Goal: Book appointment/travel/reservation

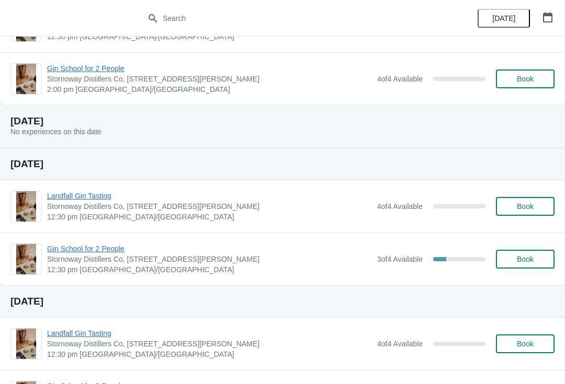
scroll to position [145, 0]
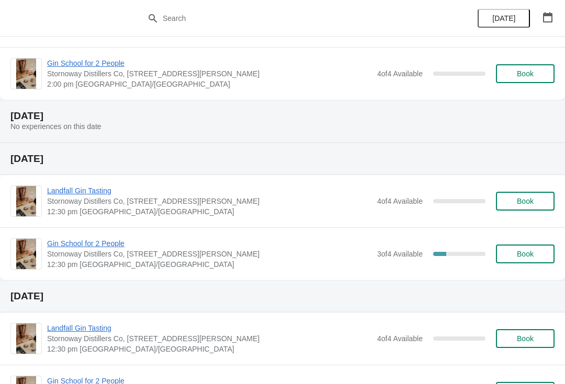
click at [518, 255] on span "Book" at bounding box center [524, 254] width 17 height 8
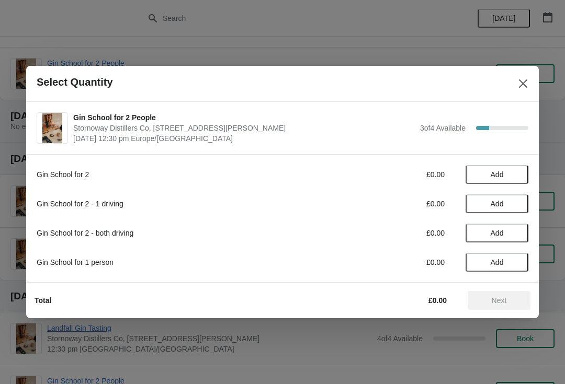
click at [497, 169] on button "Add" at bounding box center [496, 174] width 63 height 19
click at [504, 296] on span "Next" at bounding box center [498, 300] width 15 height 8
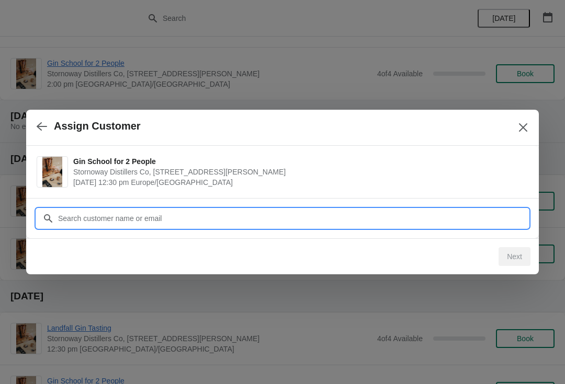
click at [155, 220] on input "Customer" at bounding box center [293, 218] width 470 height 19
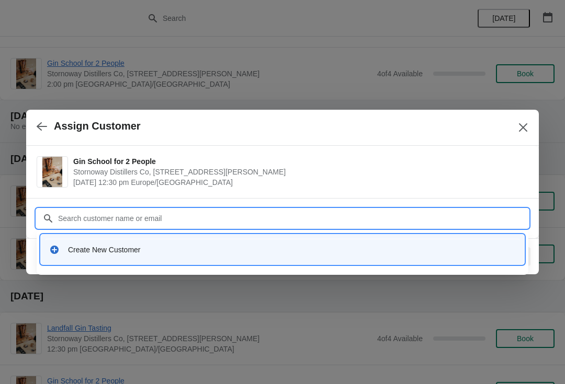
click at [121, 262] on div "Create New Customer" at bounding box center [282, 250] width 483 height 30
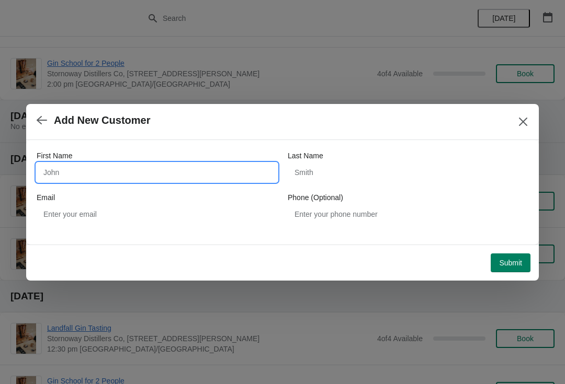
click at [112, 169] on input "First Name" at bounding box center [157, 172] width 240 height 19
type input "Victoria"
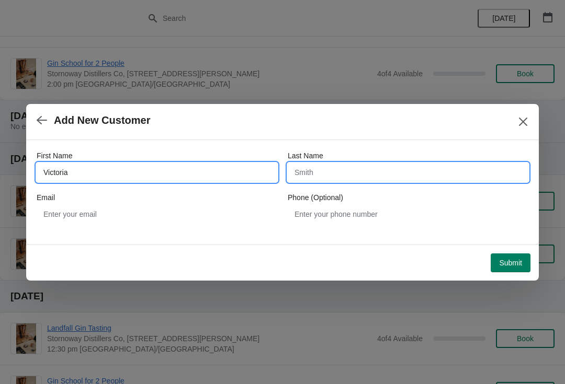
click at [355, 169] on input "Last Name" at bounding box center [408, 172] width 240 height 19
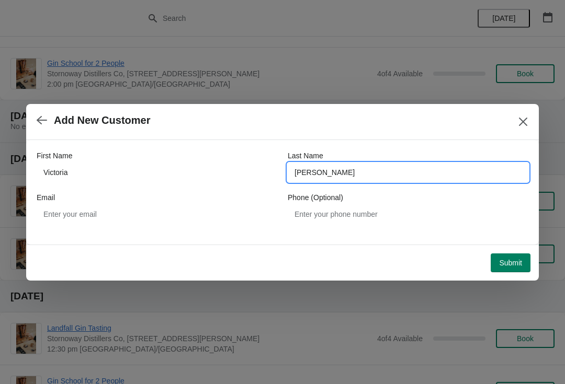
type input "[PERSON_NAME]"
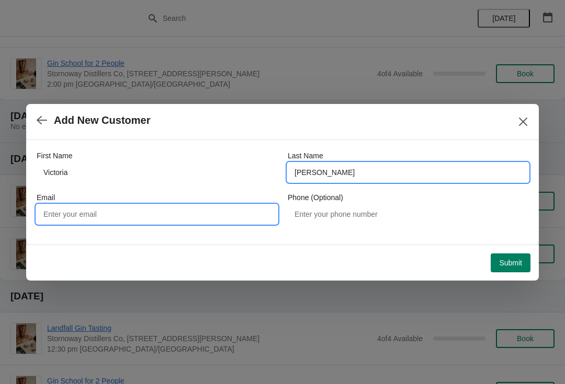
click at [133, 216] on input "Email" at bounding box center [157, 214] width 240 height 19
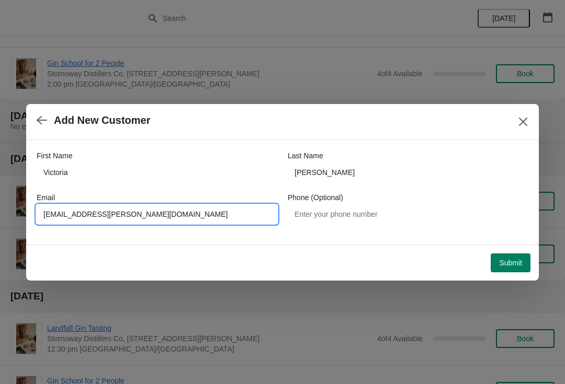
type input "[EMAIL_ADDRESS][PERSON_NAME][DOMAIN_NAME]"
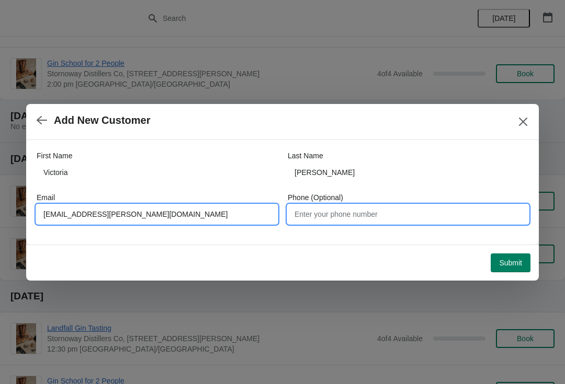
click at [345, 214] on input "Phone (Optional)" at bounding box center [408, 214] width 240 height 19
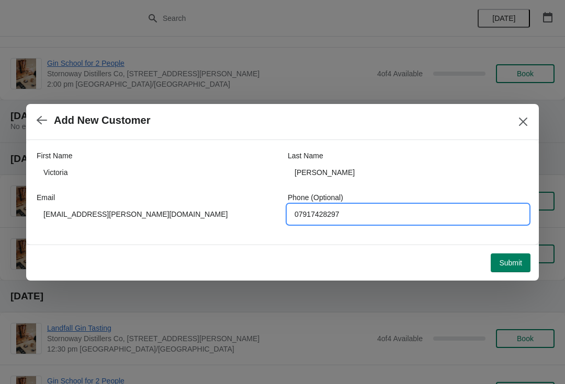
type input "07917428297"
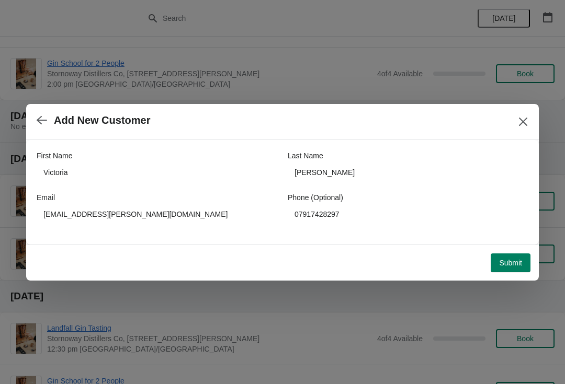
click at [511, 261] on span "Submit" at bounding box center [510, 263] width 23 height 8
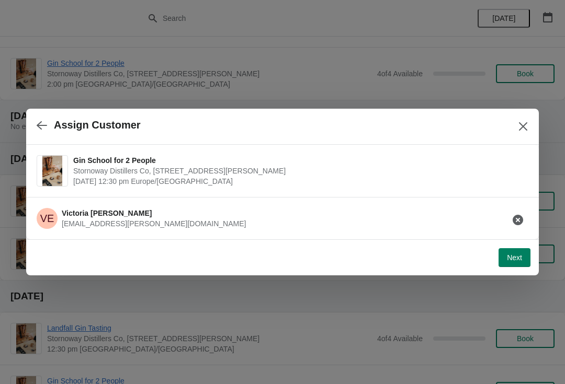
click at [512, 256] on span "Next" at bounding box center [514, 258] width 15 height 8
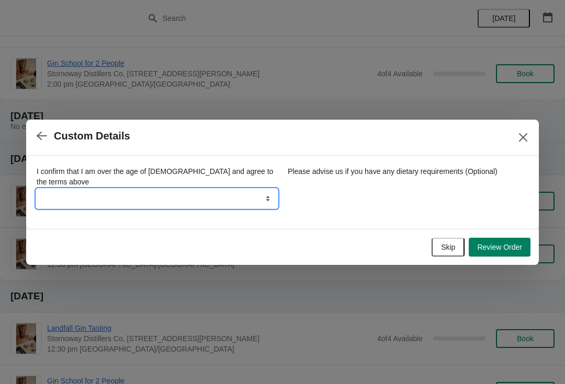
click at [244, 200] on select "Yes" at bounding box center [157, 198] width 240 height 19
select select "Yes"
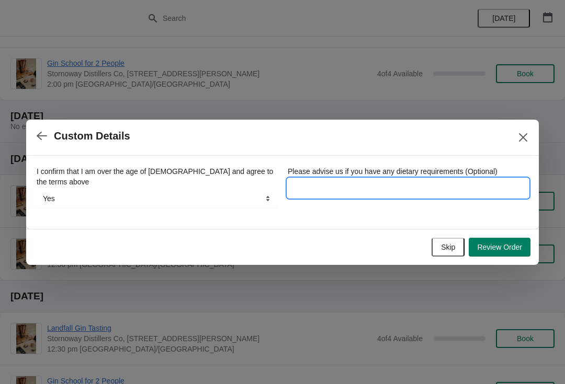
click at [333, 193] on input "Please advise us if you have any dietary requirements (Optional)" at bounding box center [408, 188] width 240 height 19
click at [501, 243] on span "Review Order" at bounding box center [499, 247] width 45 height 8
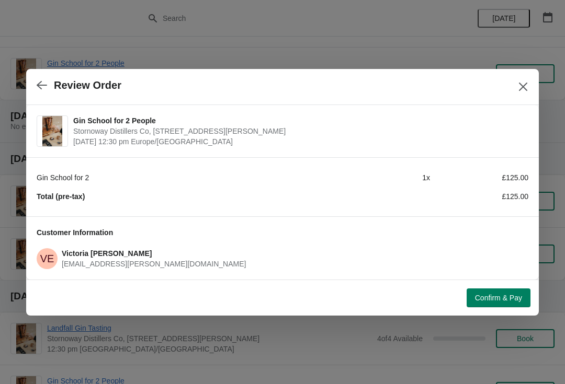
click at [485, 295] on span "Confirm & Pay" at bounding box center [498, 298] width 47 height 8
